Goal: Task Accomplishment & Management: Complete application form

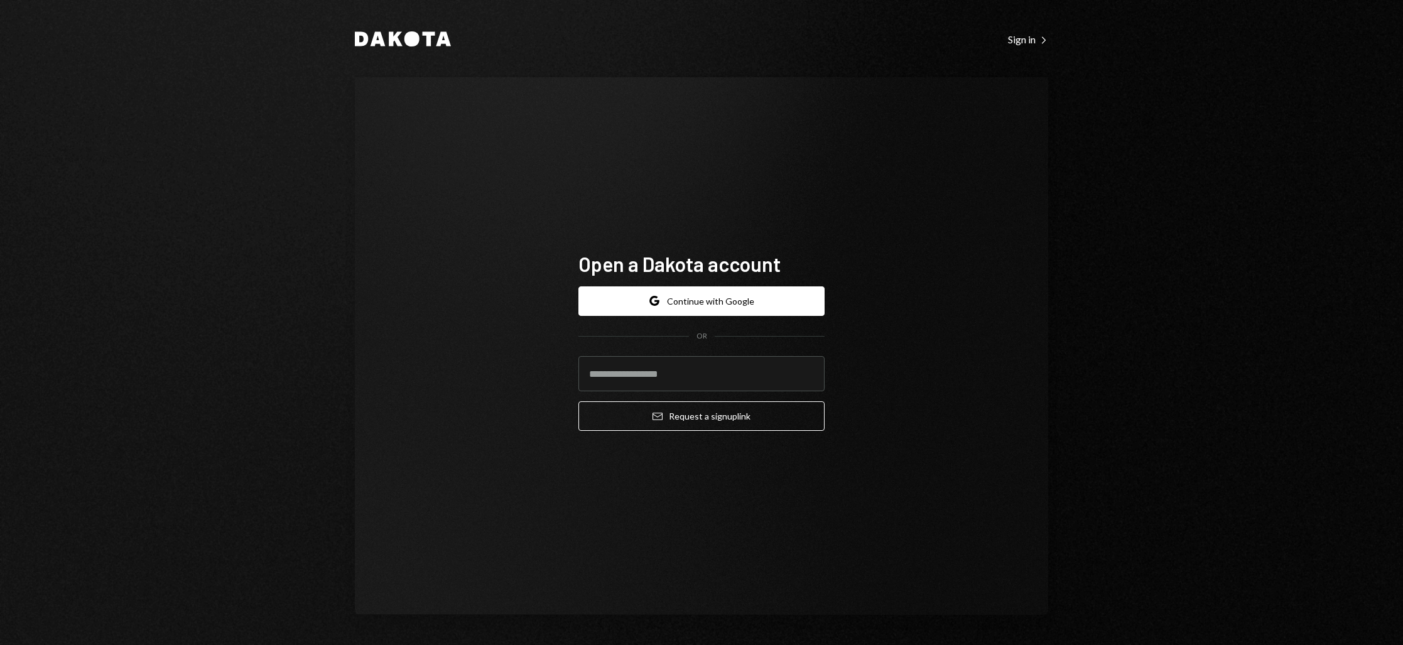
click at [869, 490] on div "Open a Dakota account Google Continue with Google OR Email Request a sign up li…" at bounding box center [701, 346] width 693 height 538
click at [707, 417] on button "Email Request a sign up link" at bounding box center [701, 416] width 246 height 30
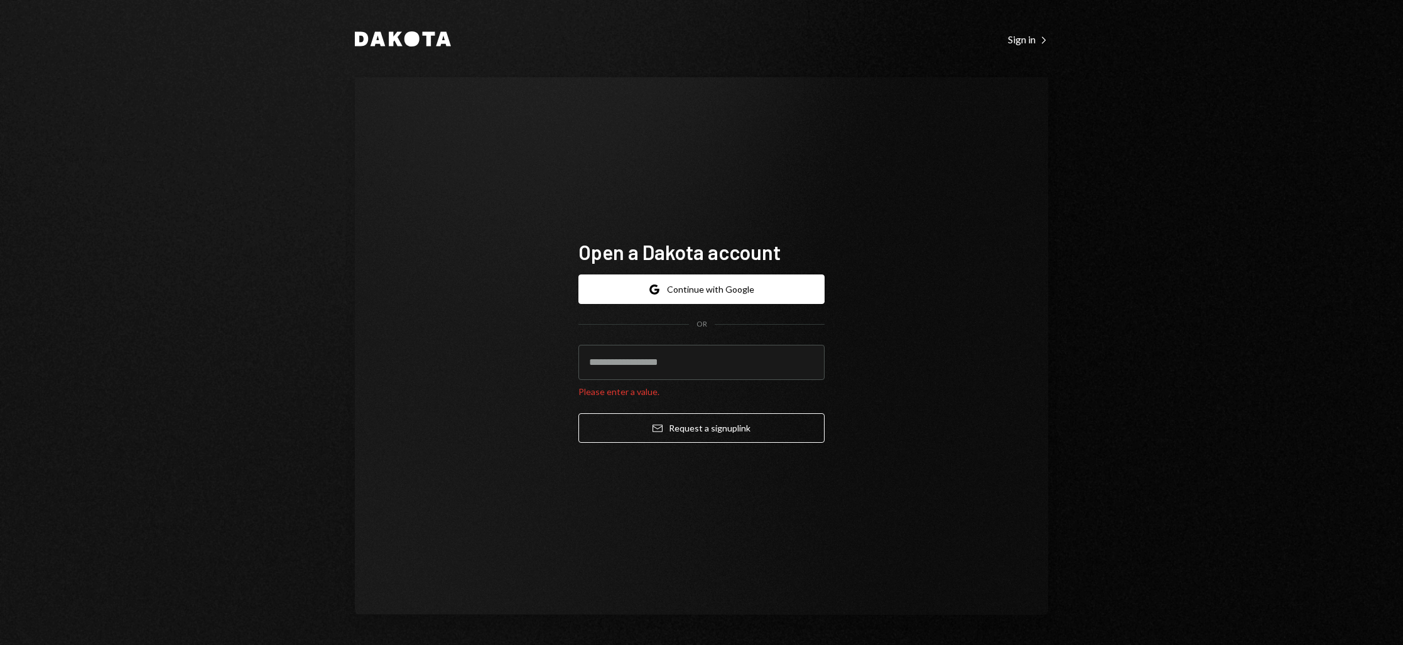
click at [893, 392] on div "Open a Dakota account Google Continue with Google OR Please enter a value. Emai…" at bounding box center [701, 346] width 693 height 538
click at [668, 365] on input "email" at bounding box center [701, 362] width 246 height 35
click at [994, 325] on div "Open a Dakota account Google Continue with Google OR Please enter a value. Emai…" at bounding box center [701, 346] width 693 height 538
